Goal: Transaction & Acquisition: Download file/media

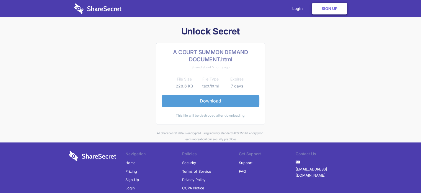
click at [212, 99] on link "Download" at bounding box center [211, 101] width 98 height 12
